Goal: Navigation & Orientation: Find specific page/section

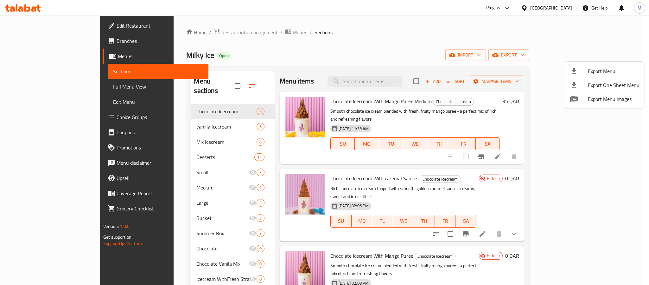
click at [566, 8] on div at bounding box center [324, 142] width 649 height 285
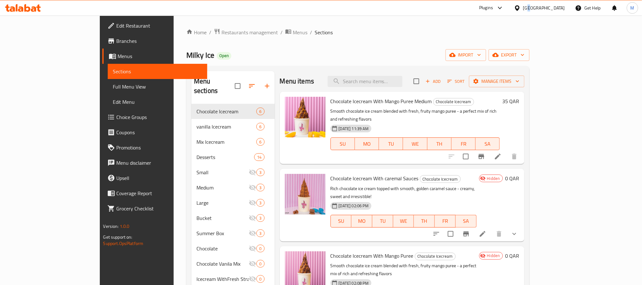
click at [560, 9] on div "[GEOGRAPHIC_DATA]" at bounding box center [544, 7] width 42 height 7
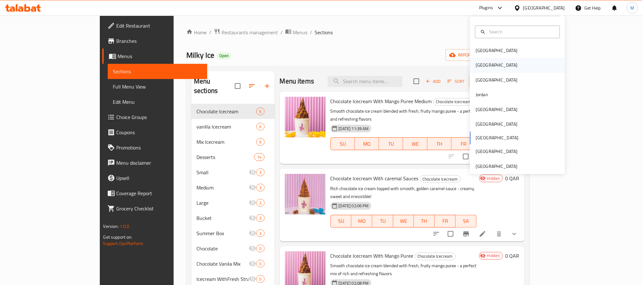
click at [482, 66] on div "[GEOGRAPHIC_DATA]" at bounding box center [496, 65] width 52 height 15
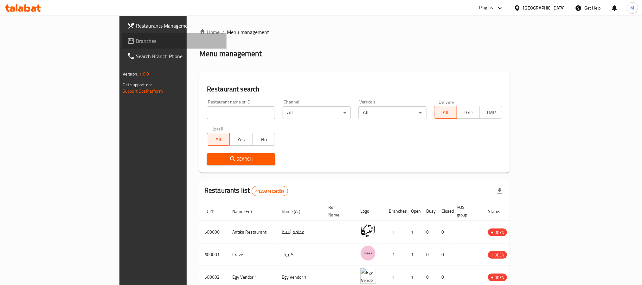
click at [136, 45] on span "Branches" at bounding box center [179, 41] width 86 height 8
